Goal: Entertainment & Leisure: Consume media (video, audio)

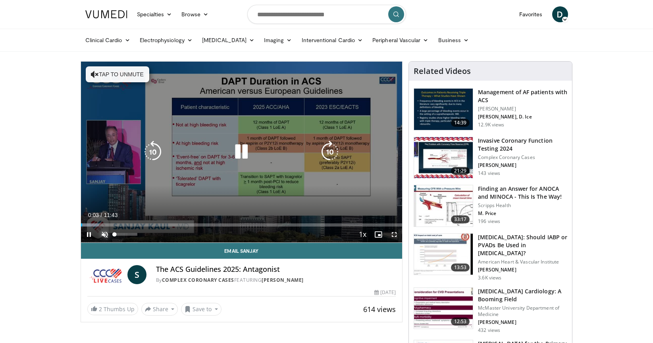
click at [105, 234] on span "Video Player" at bounding box center [105, 234] width 16 height 16
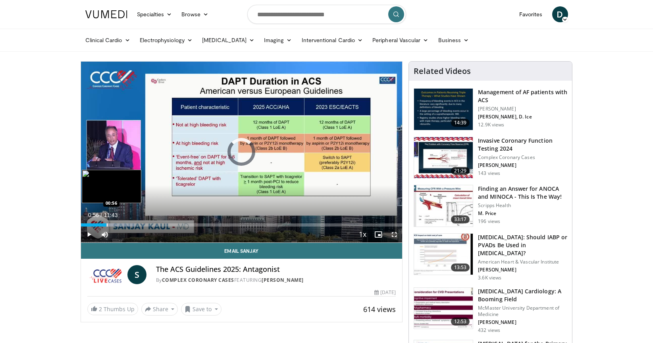
click at [107, 225] on div "Progress Bar" at bounding box center [107, 224] width 1 height 3
click at [113, 226] on div "Progress Bar" at bounding box center [113, 224] width 1 height 3
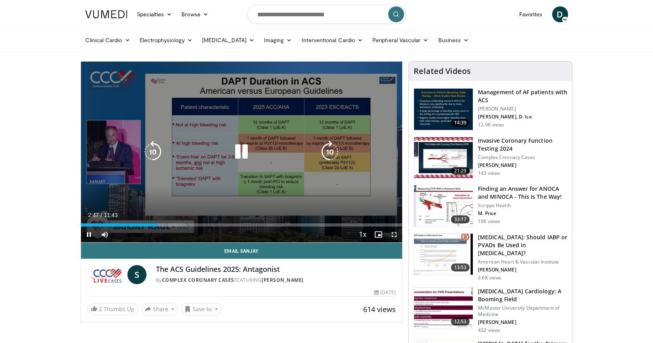
click at [332, 151] on icon "Video Player" at bounding box center [330, 152] width 22 height 22
click at [331, 151] on icon "Video Player" at bounding box center [330, 152] width 22 height 22
click at [328, 151] on icon "Video Player" at bounding box center [330, 152] width 22 height 22
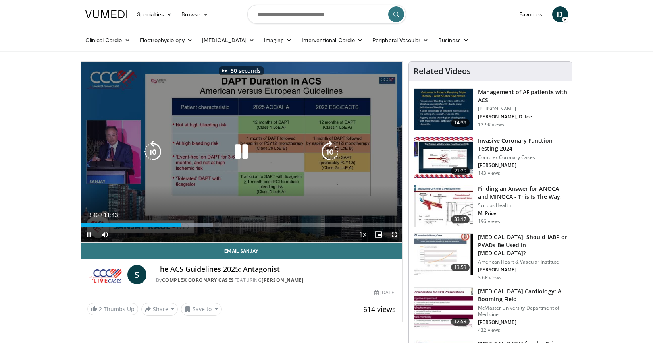
click at [328, 151] on icon "Video Player" at bounding box center [330, 152] width 22 height 22
click at [327, 153] on icon "Video Player" at bounding box center [330, 152] width 22 height 22
click at [332, 154] on icon "Video Player" at bounding box center [330, 152] width 22 height 22
click at [331, 154] on icon "Video Player" at bounding box center [330, 152] width 22 height 22
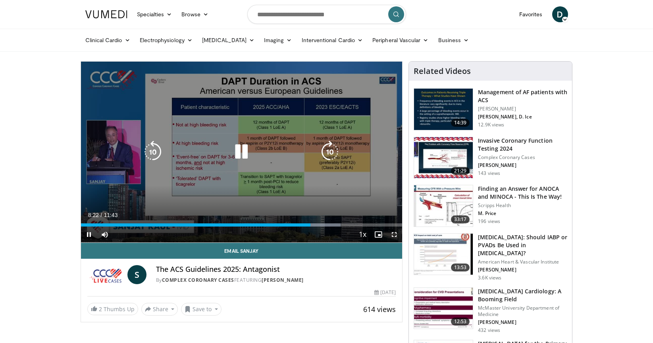
click at [329, 150] on icon "Video Player" at bounding box center [330, 152] width 22 height 22
click at [326, 150] on icon "Video Player" at bounding box center [330, 152] width 22 height 22
click at [325, 151] on icon "Video Player" at bounding box center [330, 152] width 22 height 22
click at [327, 150] on icon "Video Player" at bounding box center [330, 152] width 22 height 22
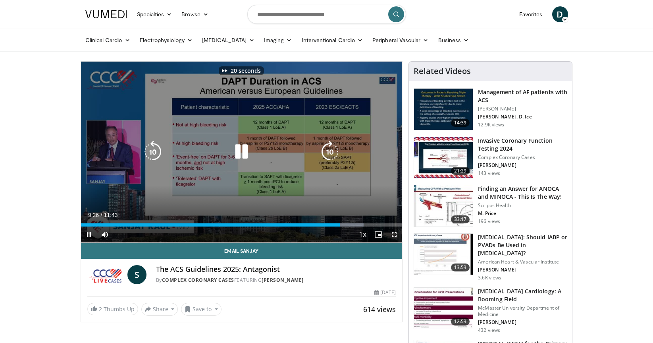
click at [327, 150] on icon "Video Player" at bounding box center [330, 152] width 22 height 22
click at [328, 150] on icon "Video Player" at bounding box center [330, 152] width 22 height 22
click at [105, 234] on span "Video Player" at bounding box center [105, 234] width 16 height 16
click at [103, 234] on video-js "**********" at bounding box center [242, 152] width 322 height 181
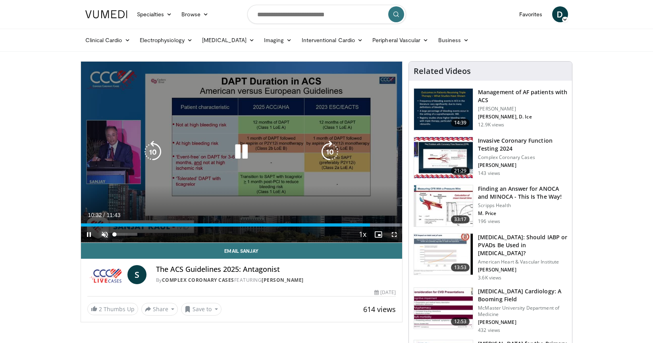
click at [105, 233] on video-js "**********" at bounding box center [242, 152] width 322 height 181
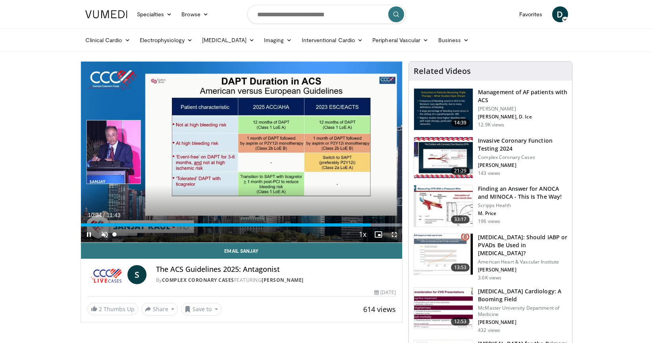
click at [105, 236] on span "Video Player" at bounding box center [105, 234] width 16 height 16
click at [89, 235] on span "Video Player" at bounding box center [89, 234] width 16 height 16
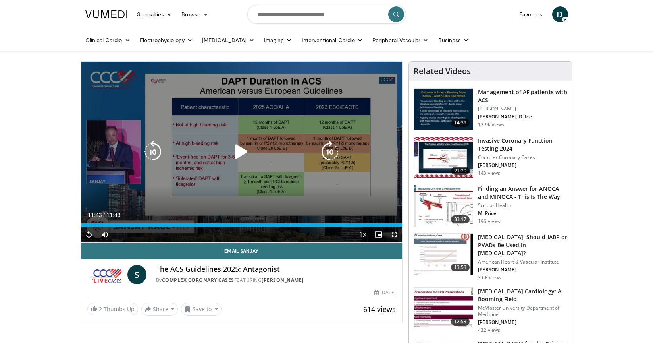
click at [160, 154] on icon "Video Player" at bounding box center [153, 152] width 22 height 22
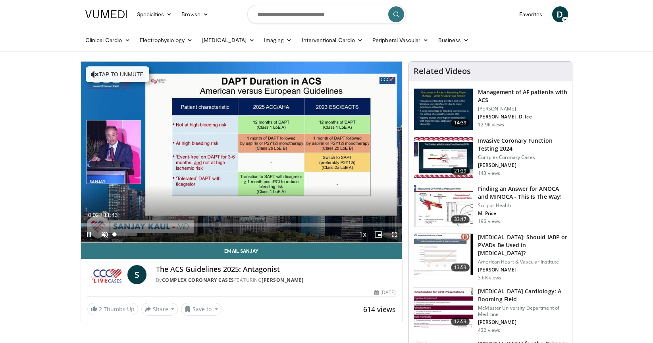
click at [107, 235] on span "Video Player" at bounding box center [105, 234] width 16 height 16
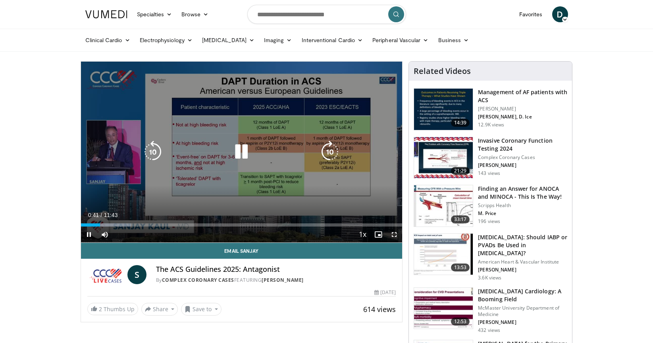
click at [326, 150] on icon "Video Player" at bounding box center [330, 152] width 22 height 22
click at [326, 149] on icon "Video Player" at bounding box center [330, 152] width 22 height 22
click at [326, 148] on icon "Video Player" at bounding box center [330, 152] width 22 height 22
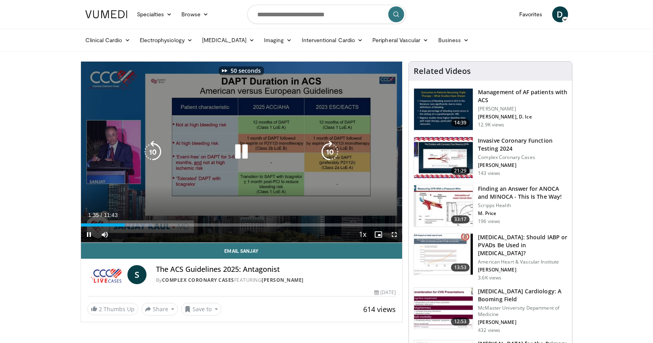
click at [325, 148] on icon "Video Player" at bounding box center [330, 152] width 22 height 22
click at [150, 151] on icon "Video Player" at bounding box center [153, 152] width 22 height 22
click at [152, 150] on icon "Video Player" at bounding box center [153, 152] width 22 height 22
